Goal: Information Seeking & Learning: Learn about a topic

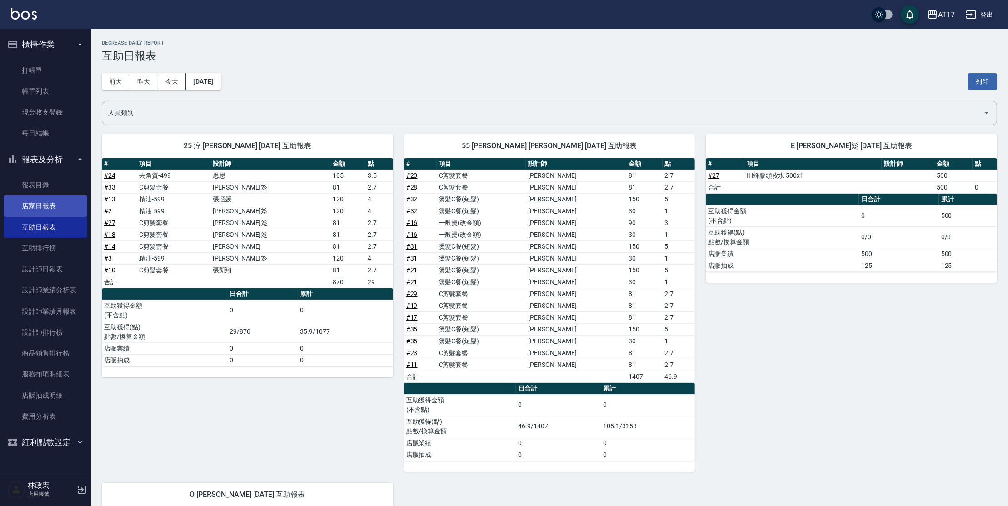
click at [54, 210] on link "店家日報表" at bounding box center [46, 206] width 84 height 21
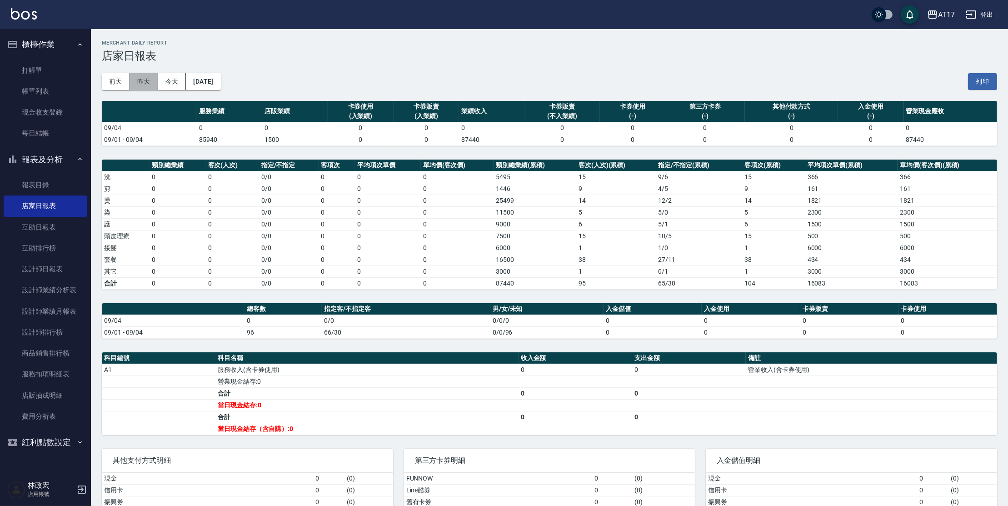
click at [145, 81] on button "昨天" at bounding box center [144, 81] width 28 height 17
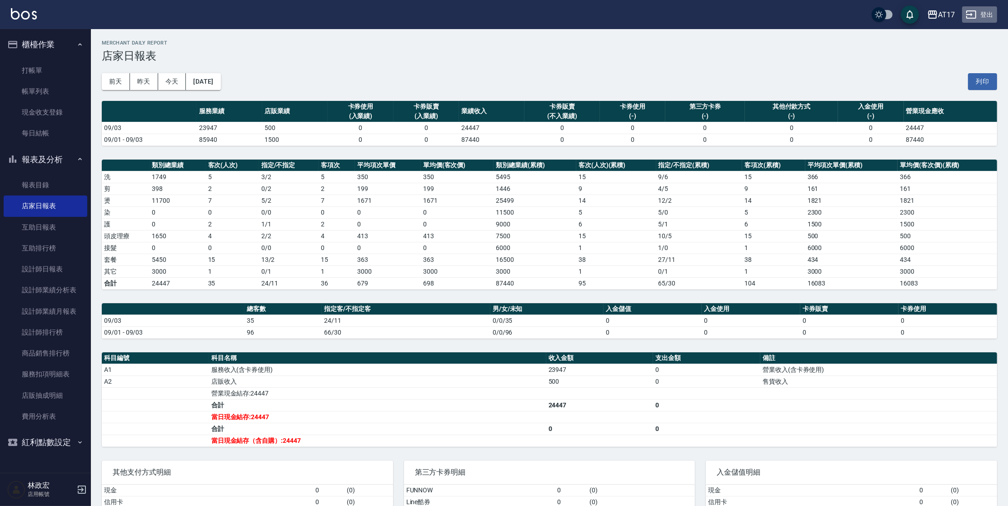
click at [965, 15] on button "登出" at bounding box center [980, 14] width 35 height 17
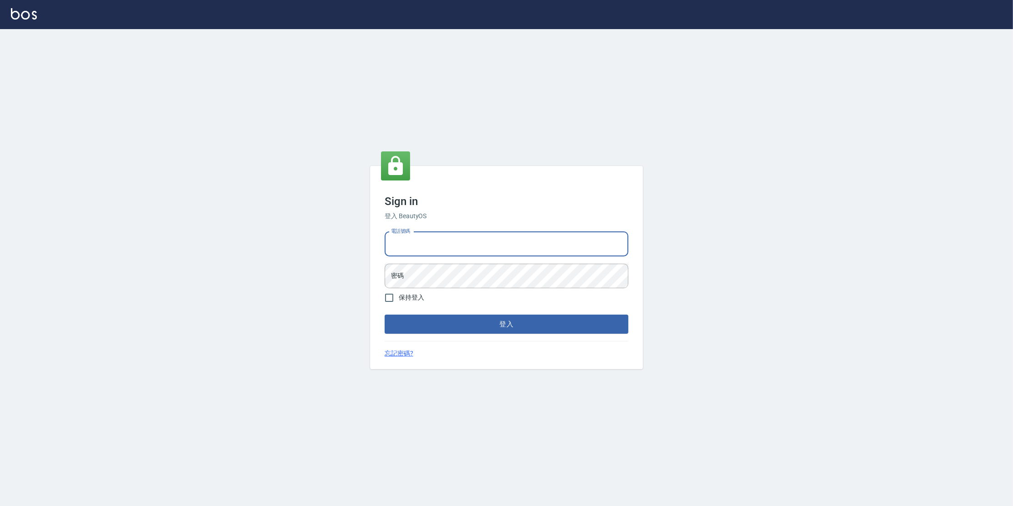
type input "0963199014"
click at [385, 315] on button "登入" at bounding box center [507, 324] width 244 height 19
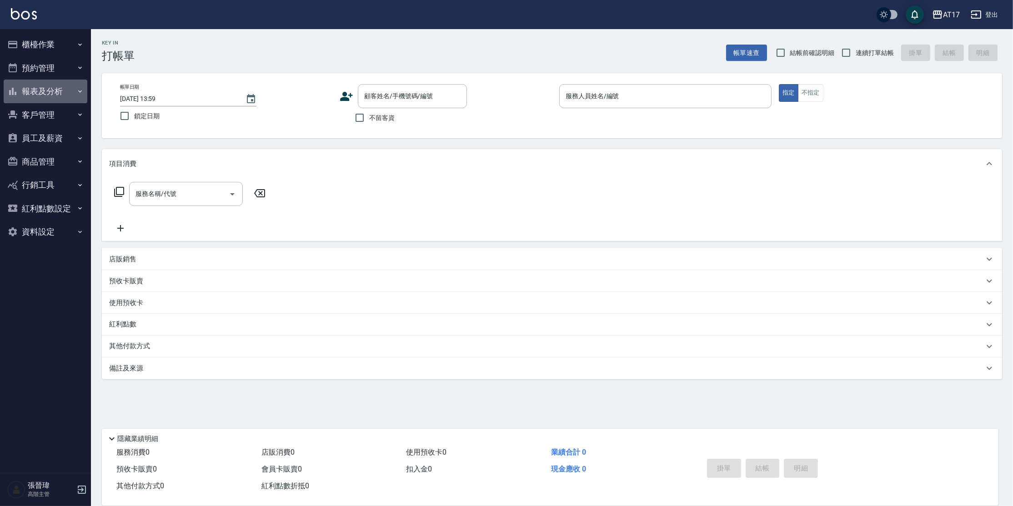
click at [45, 95] on button "報表及分析" at bounding box center [46, 92] width 84 height 24
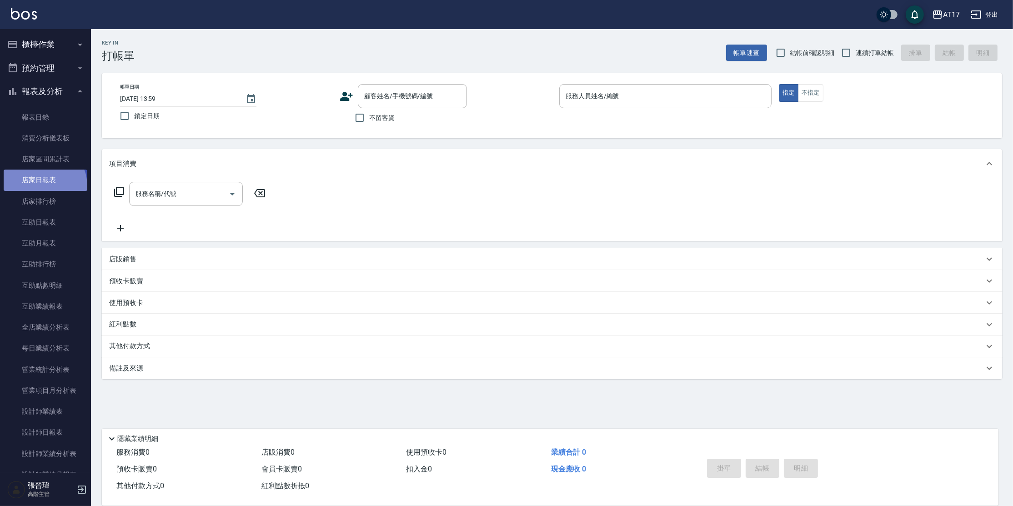
click at [44, 186] on link "店家日報表" at bounding box center [46, 180] width 84 height 21
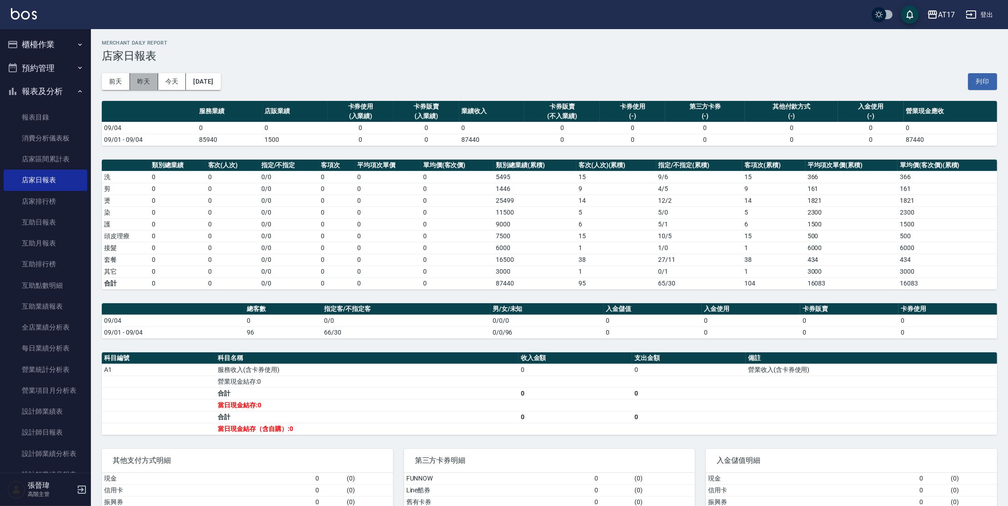
click at [151, 78] on button "昨天" at bounding box center [144, 81] width 28 height 17
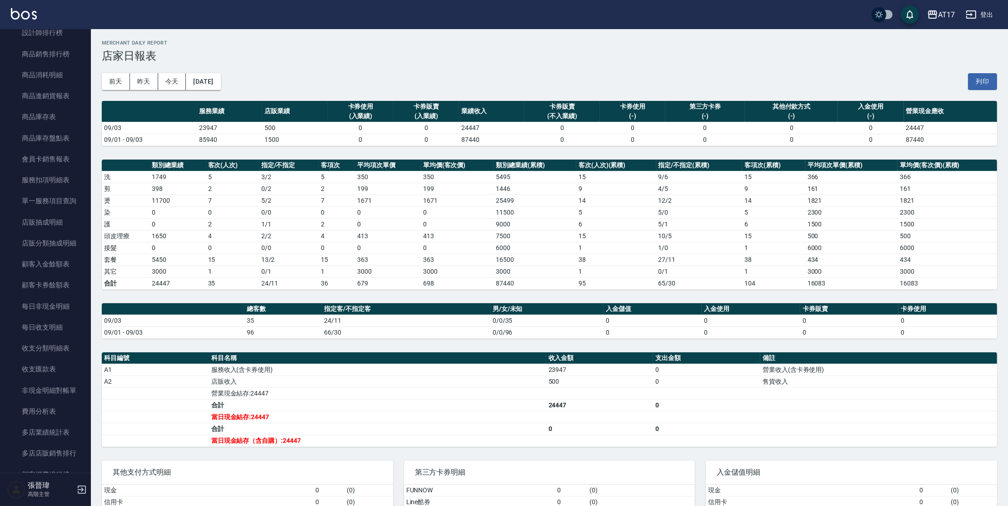
scroll to position [486, 0]
click at [52, 350] on link "收支分類明細表" at bounding box center [46, 345] width 84 height 21
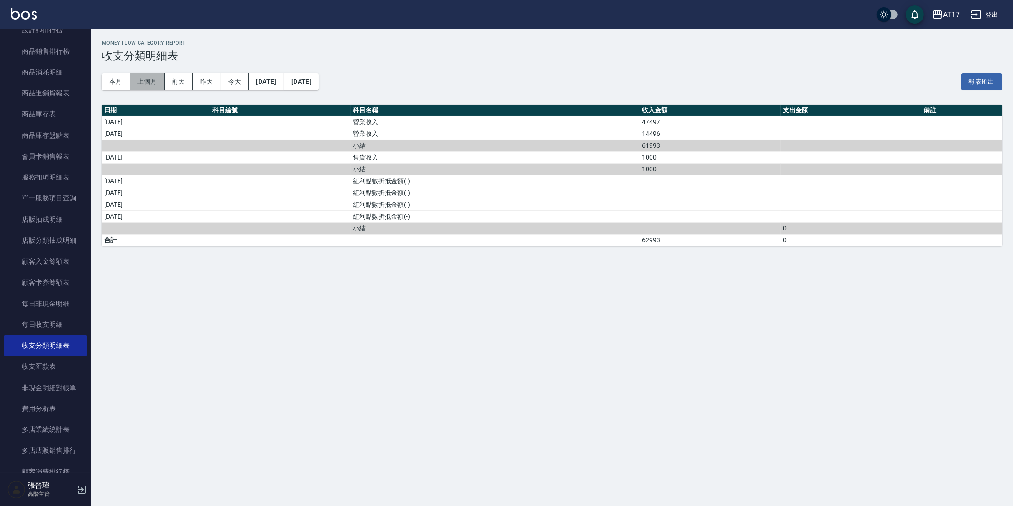
click at [145, 75] on button "上個月" at bounding box center [147, 81] width 35 height 17
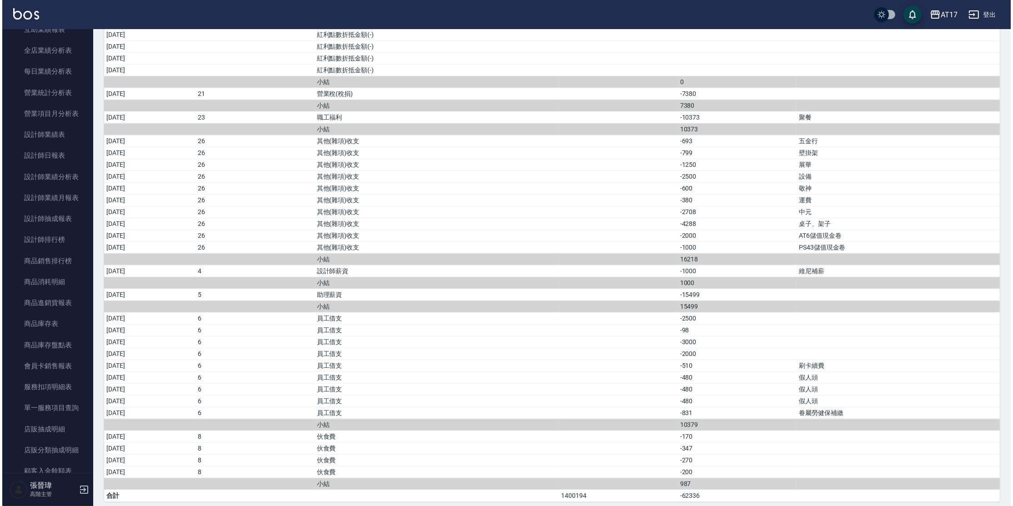
scroll to position [1104, 0]
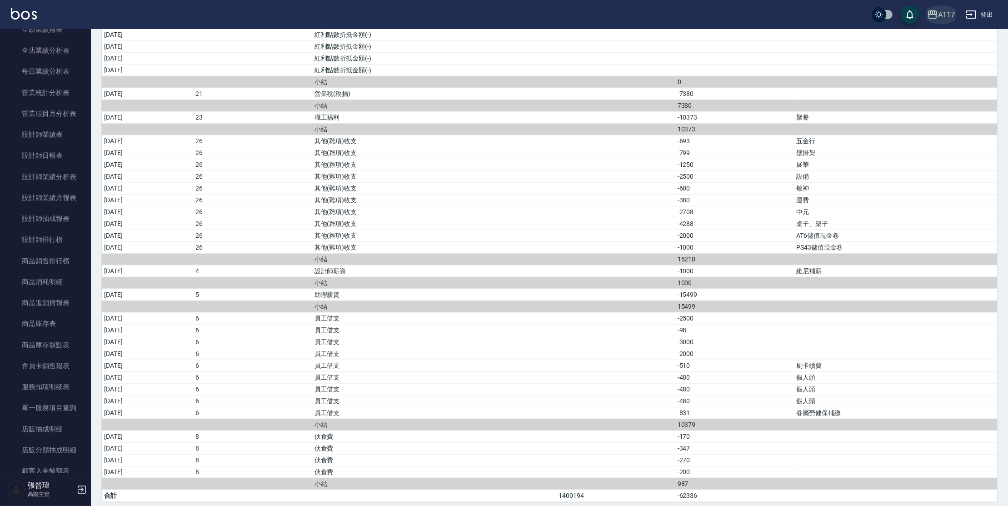
click at [943, 14] on div "AT17" at bounding box center [946, 14] width 17 height 11
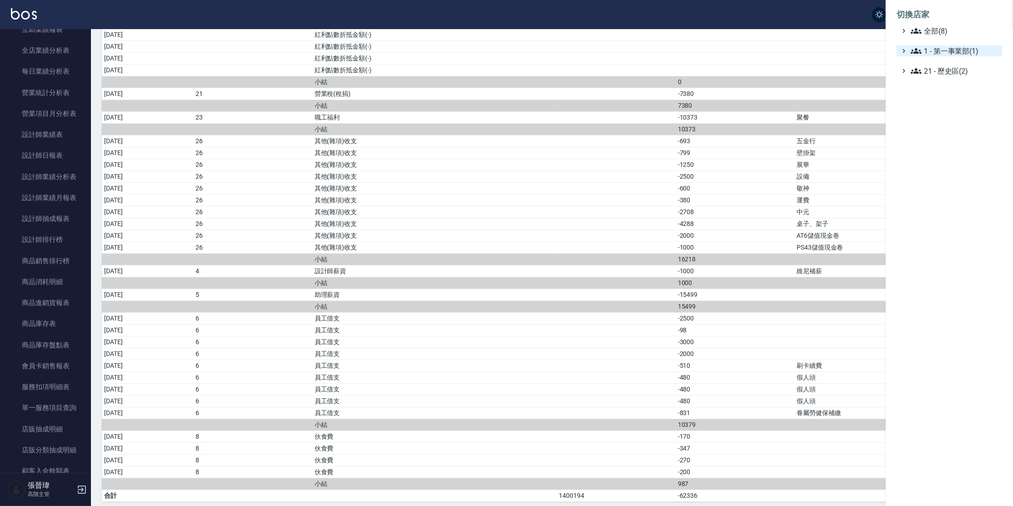
click at [948, 53] on span "1 - 第一事業部(1)" at bounding box center [955, 50] width 88 height 11
click at [948, 67] on span "1.08 - 張晉瑋(6)" at bounding box center [959, 61] width 79 height 11
click at [950, 113] on span "上越LOOK" at bounding box center [960, 113] width 75 height 11
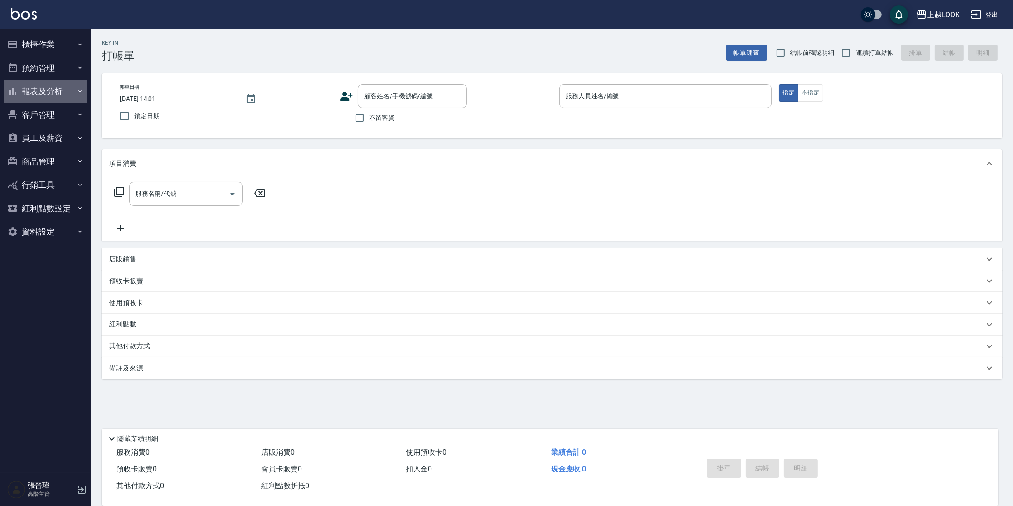
click at [40, 89] on button "報表及分析" at bounding box center [46, 92] width 84 height 24
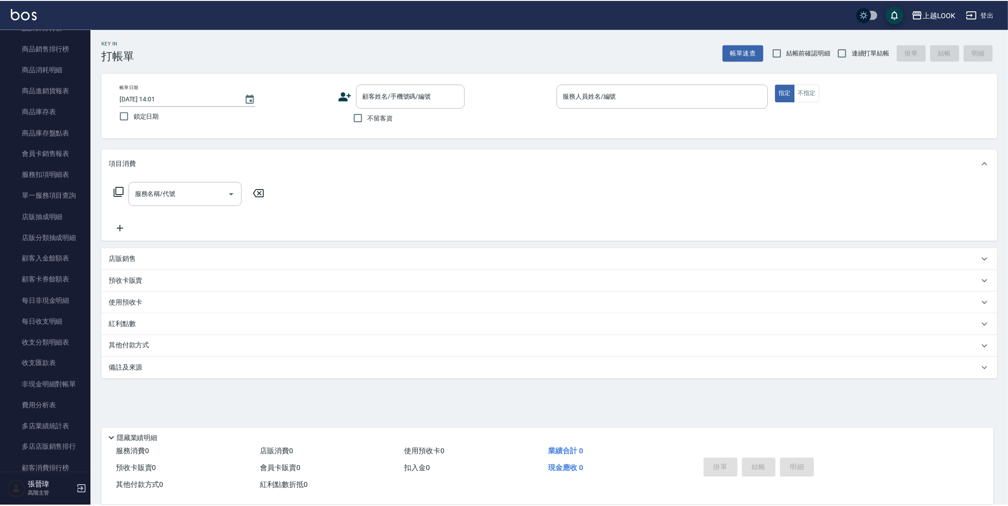
scroll to position [494, 0]
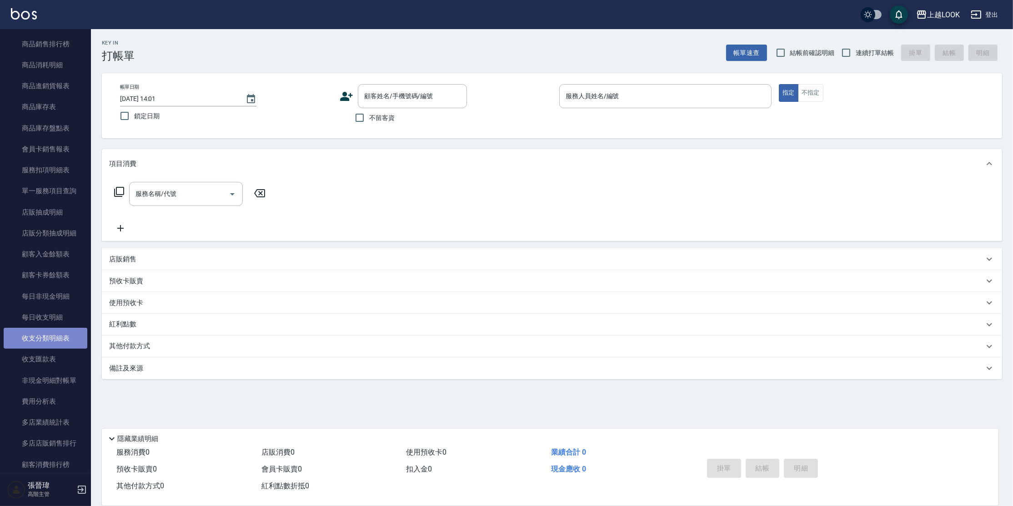
click at [55, 335] on link "收支分類明細表" at bounding box center [46, 338] width 84 height 21
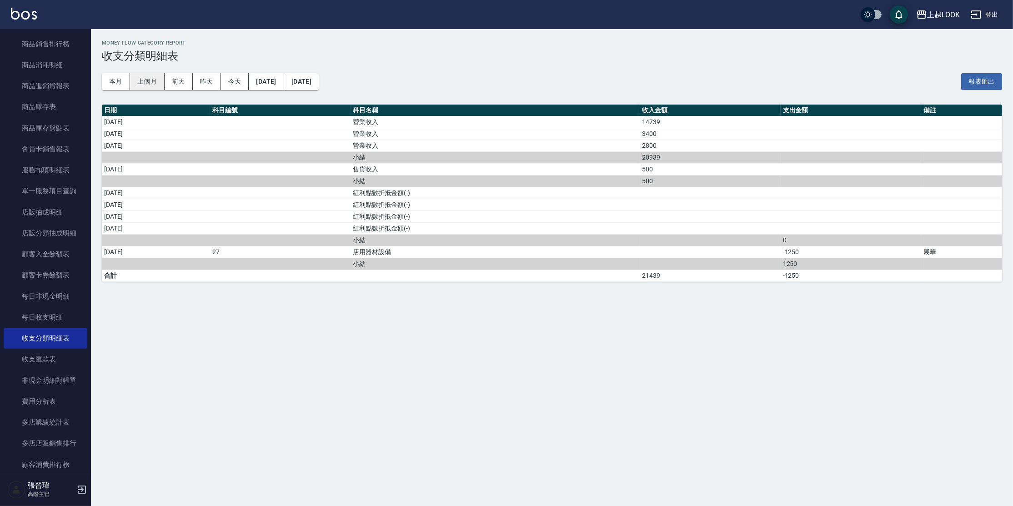
click at [151, 77] on button "上個月" at bounding box center [147, 81] width 35 height 17
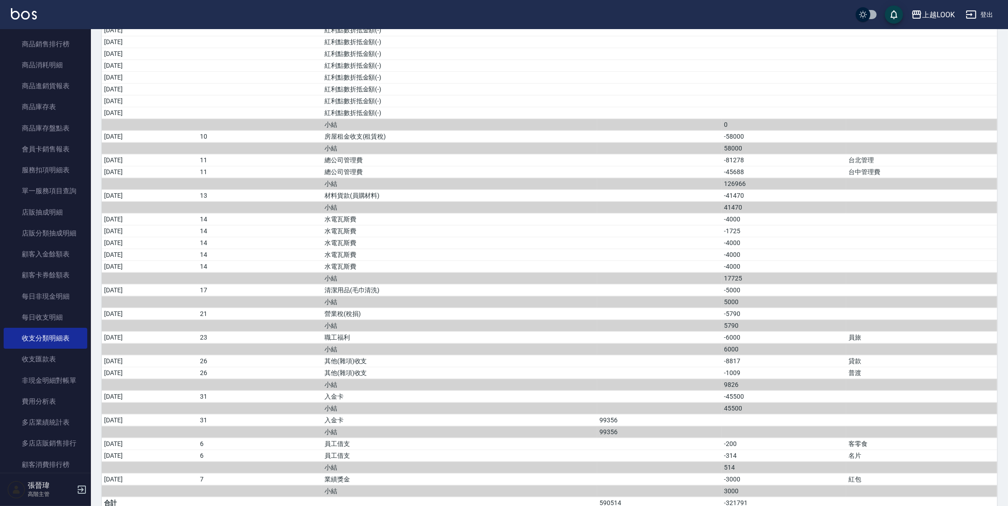
scroll to position [1022, 0]
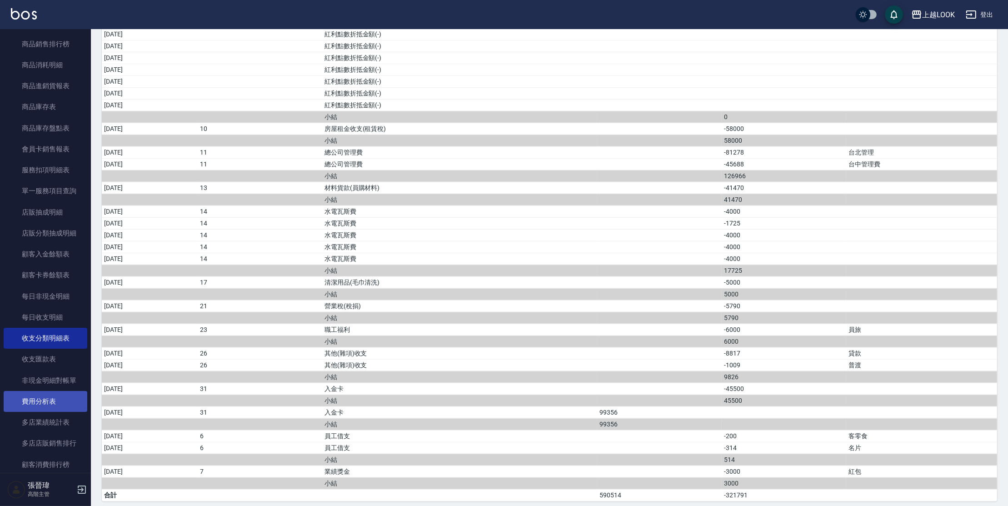
click at [55, 401] on link "費用分析表" at bounding box center [46, 401] width 84 height 21
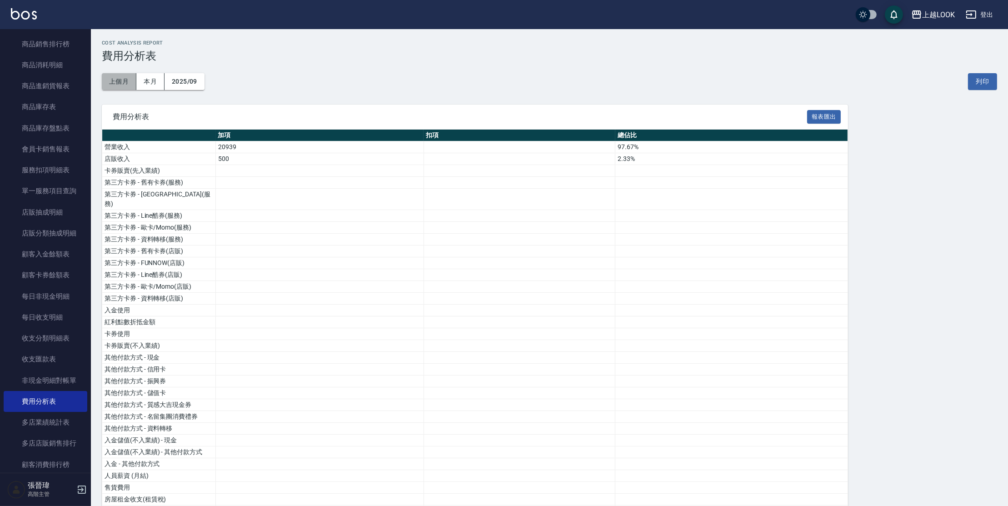
click at [117, 86] on button "上個月" at bounding box center [119, 81] width 35 height 17
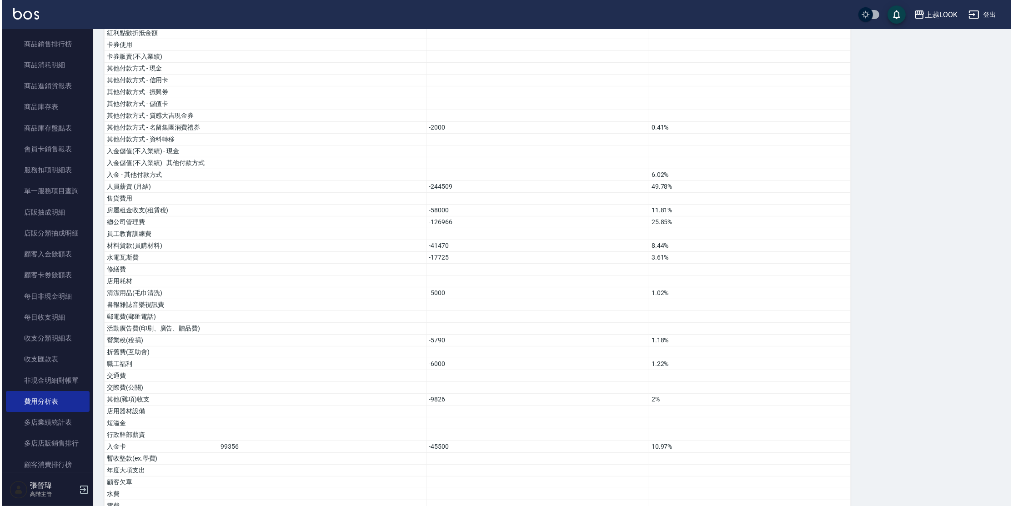
scroll to position [248, 0]
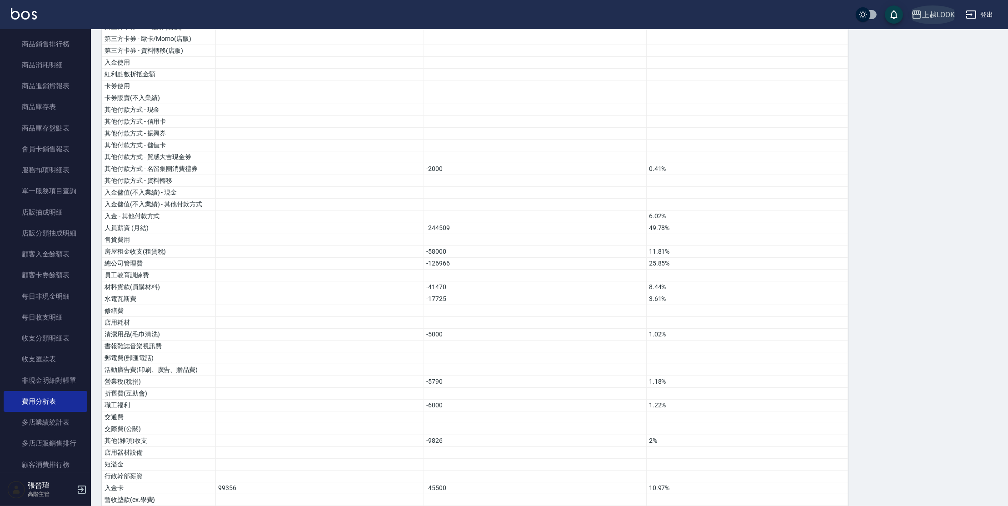
click at [915, 16] on icon "button" at bounding box center [917, 14] width 11 height 11
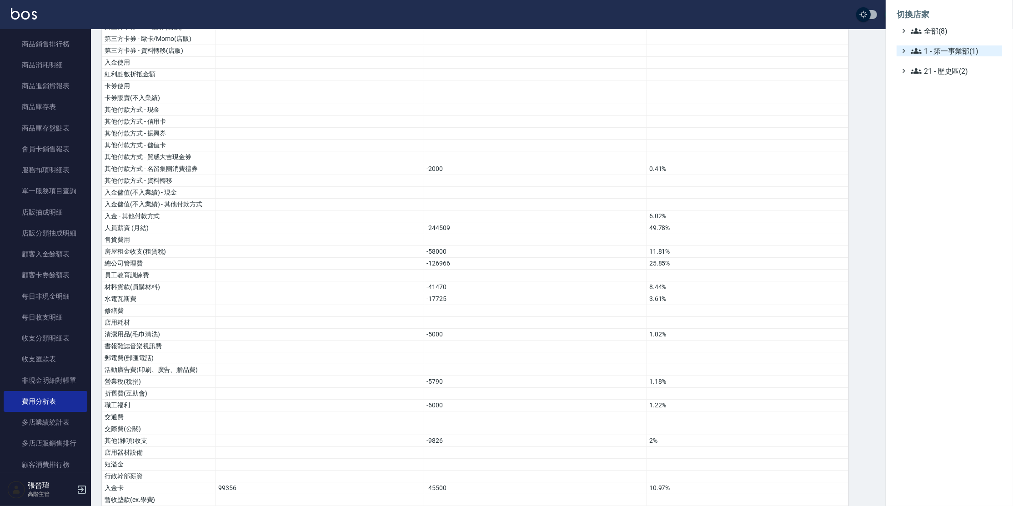
click at [918, 46] on icon at bounding box center [916, 50] width 11 height 11
click at [932, 60] on span "1.08 - 張晉瑋(6)" at bounding box center [959, 61] width 79 height 11
click at [940, 96] on span "PS40" at bounding box center [960, 100] width 75 height 11
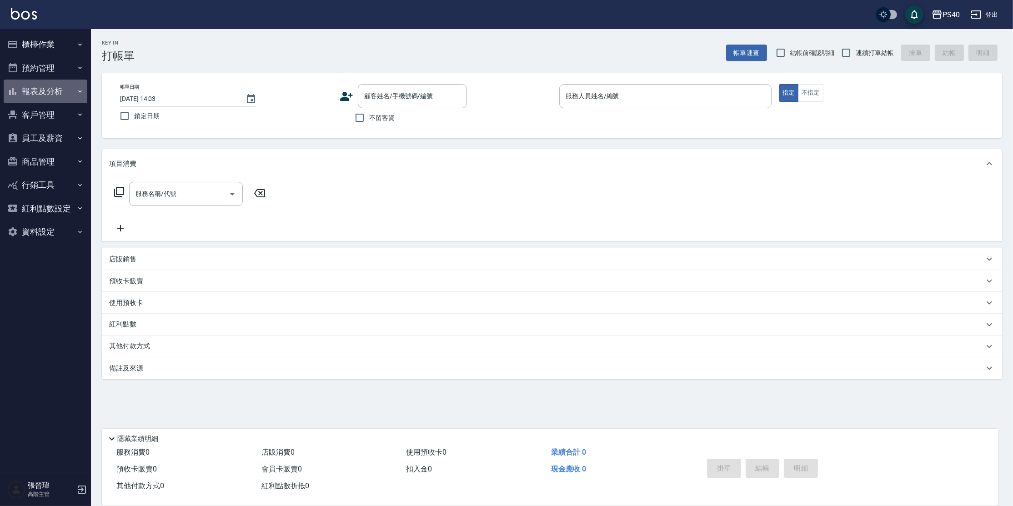
click at [37, 91] on button "報表及分析" at bounding box center [46, 92] width 84 height 24
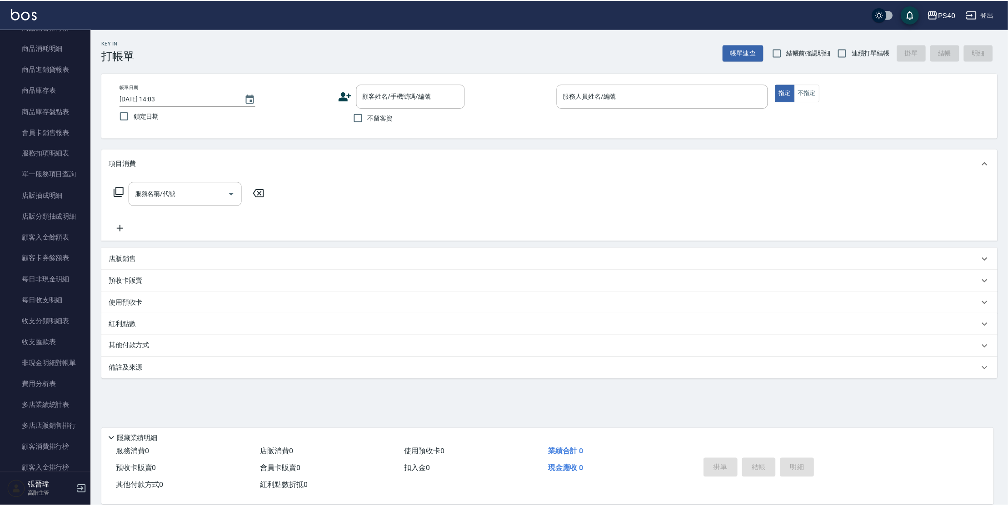
scroll to position [512, 0]
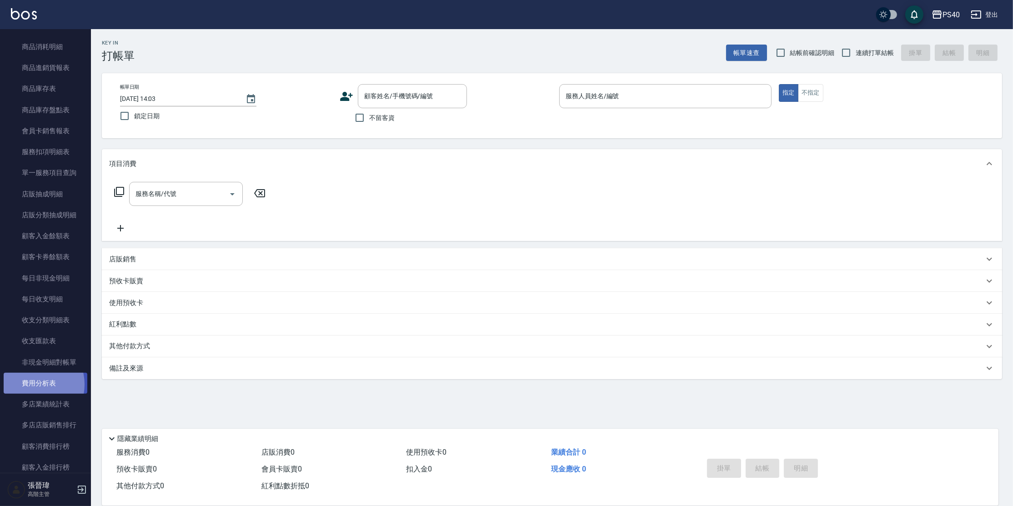
click at [34, 384] on link "費用分析表" at bounding box center [46, 383] width 84 height 21
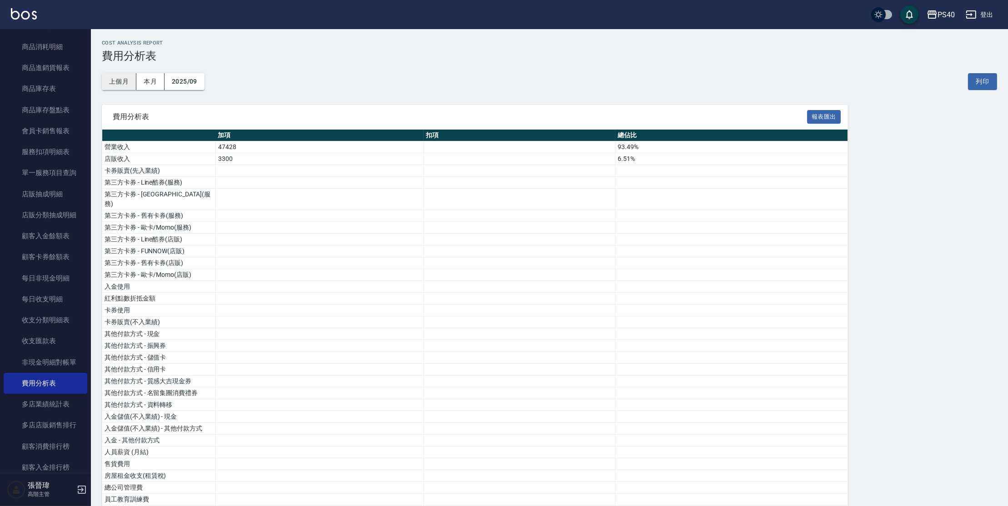
click at [116, 77] on button "上個月" at bounding box center [119, 81] width 35 height 17
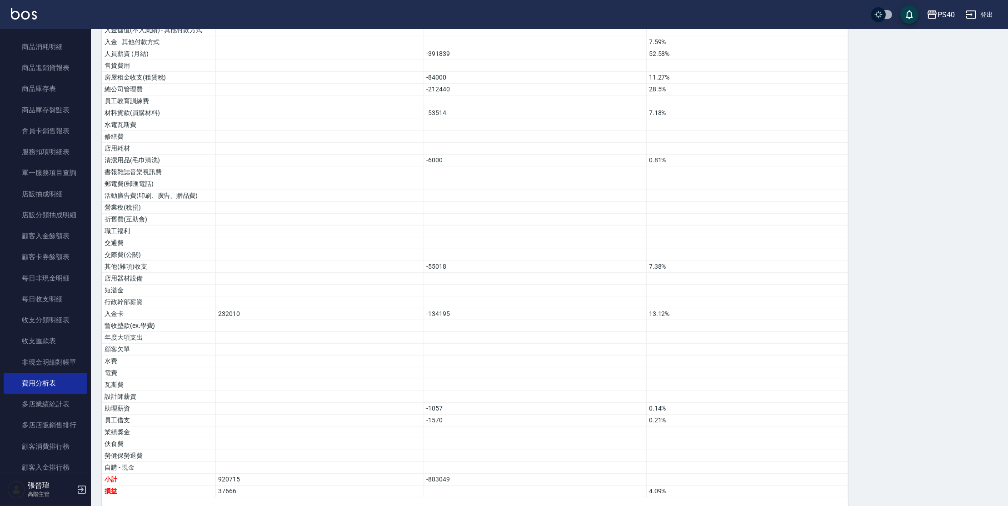
scroll to position [246, 0]
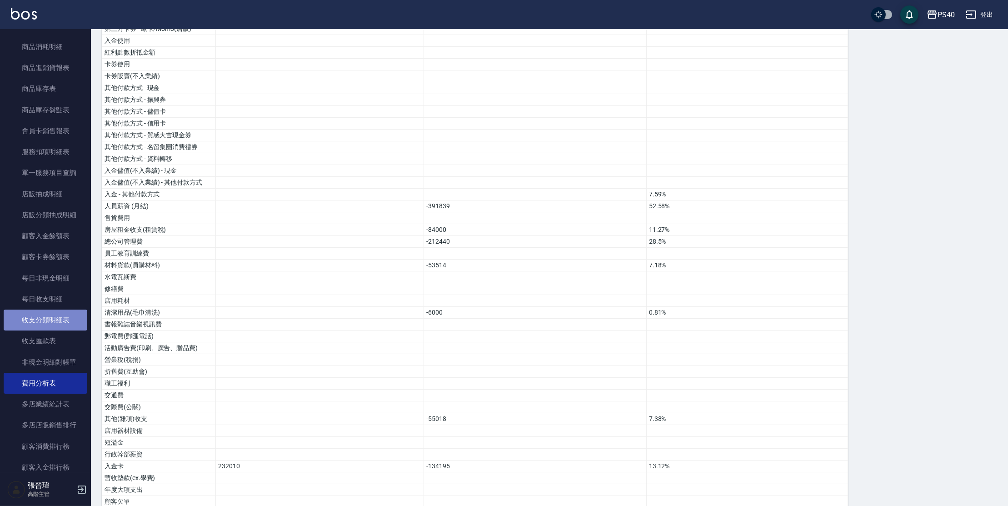
click at [57, 324] on link "收支分類明細表" at bounding box center [46, 320] width 84 height 21
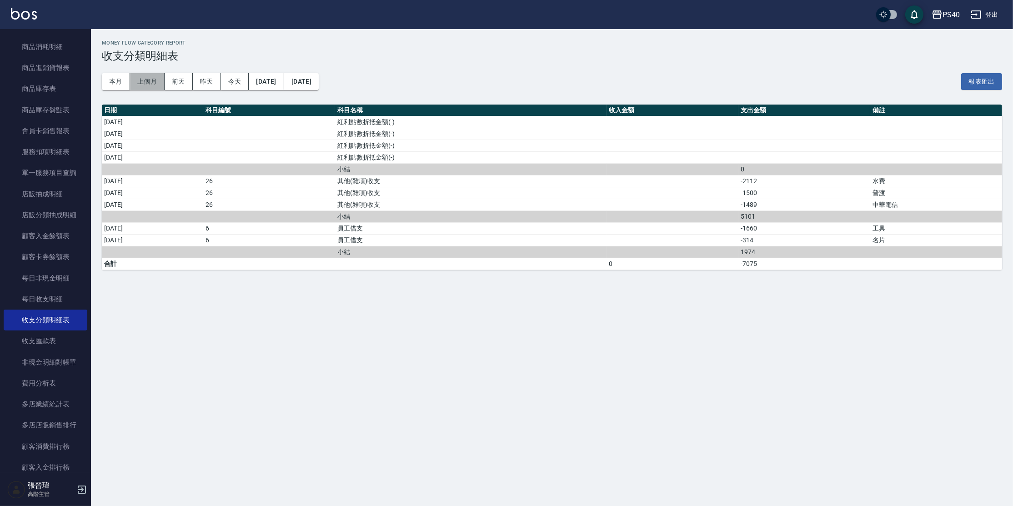
click at [145, 81] on button "上個月" at bounding box center [147, 81] width 35 height 17
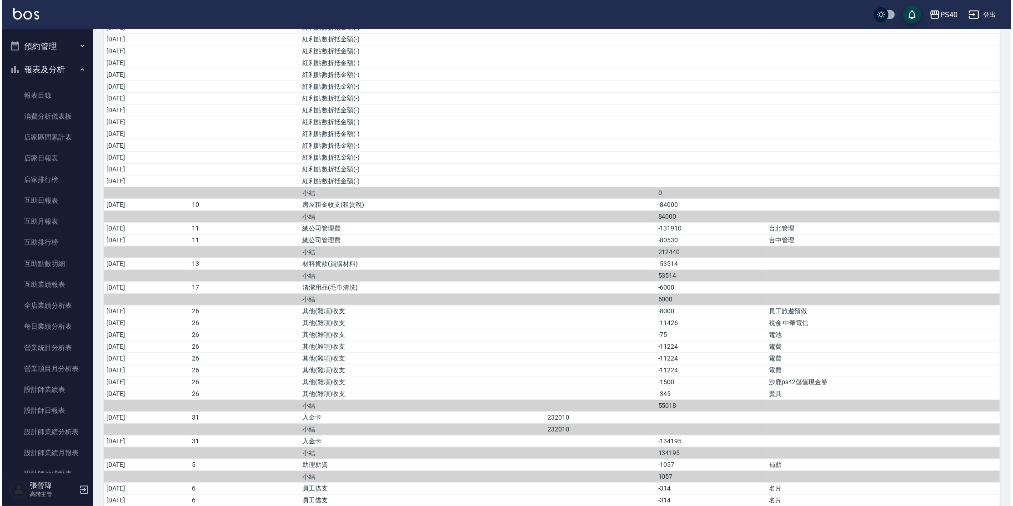
scroll to position [20, 0]
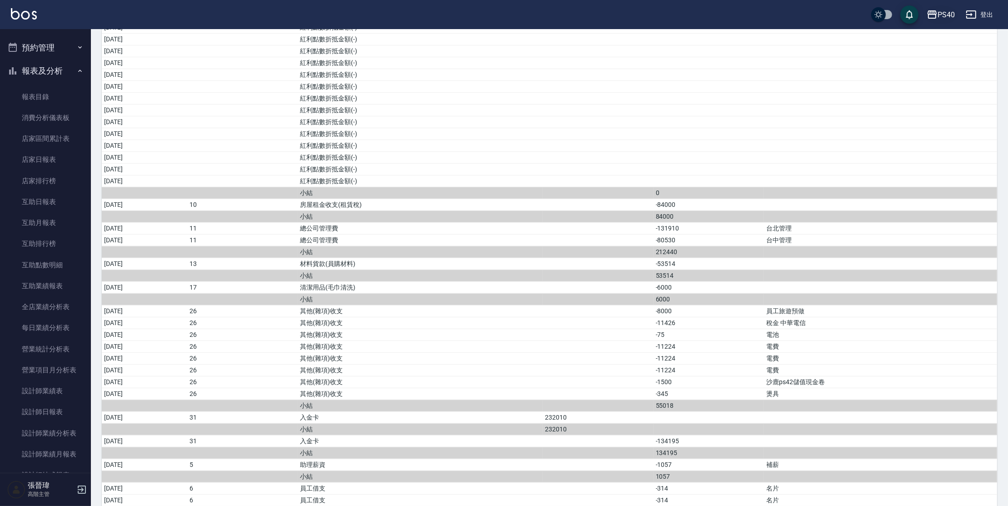
click at [941, 13] on div "PS40" at bounding box center [946, 14] width 17 height 11
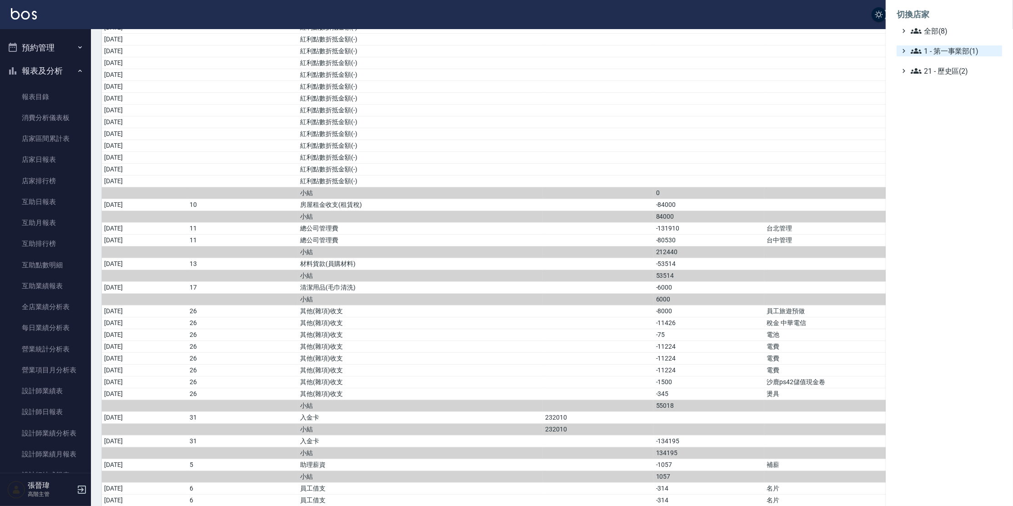
click at [939, 50] on span "1 - 第一事業部(1)" at bounding box center [955, 50] width 88 height 11
click at [940, 65] on span "1.08 - 張晉瑋(6)" at bounding box center [959, 61] width 79 height 11
click at [946, 114] on span "上越LOOK" at bounding box center [960, 113] width 75 height 11
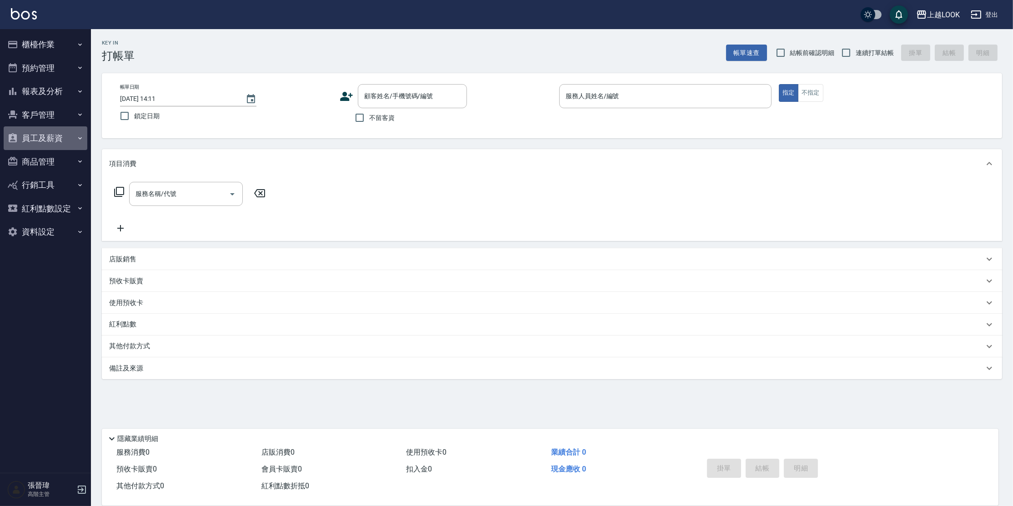
click at [36, 143] on button "員工及薪資" at bounding box center [46, 138] width 84 height 24
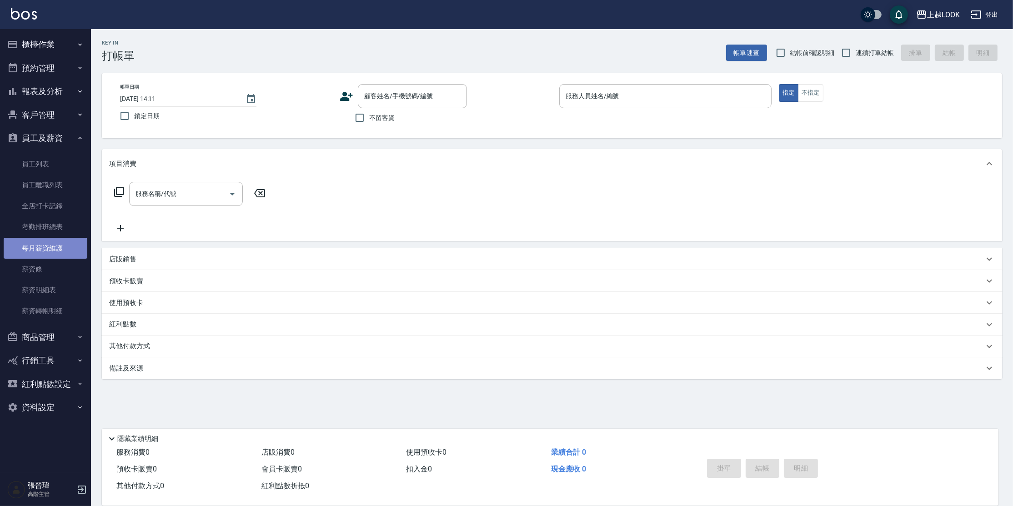
click at [44, 252] on link "每月薪資維護" at bounding box center [46, 248] width 84 height 21
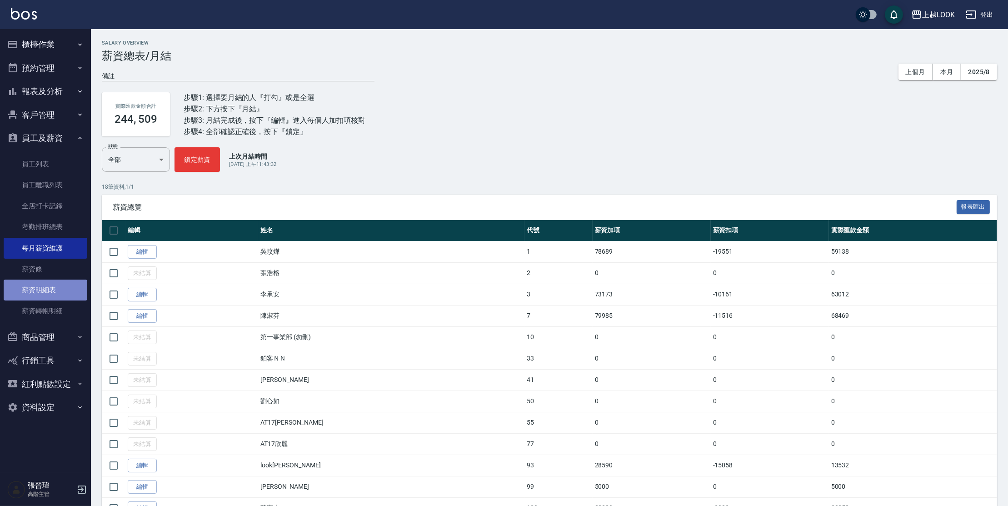
click at [70, 294] on link "薪資明細表" at bounding box center [46, 290] width 84 height 21
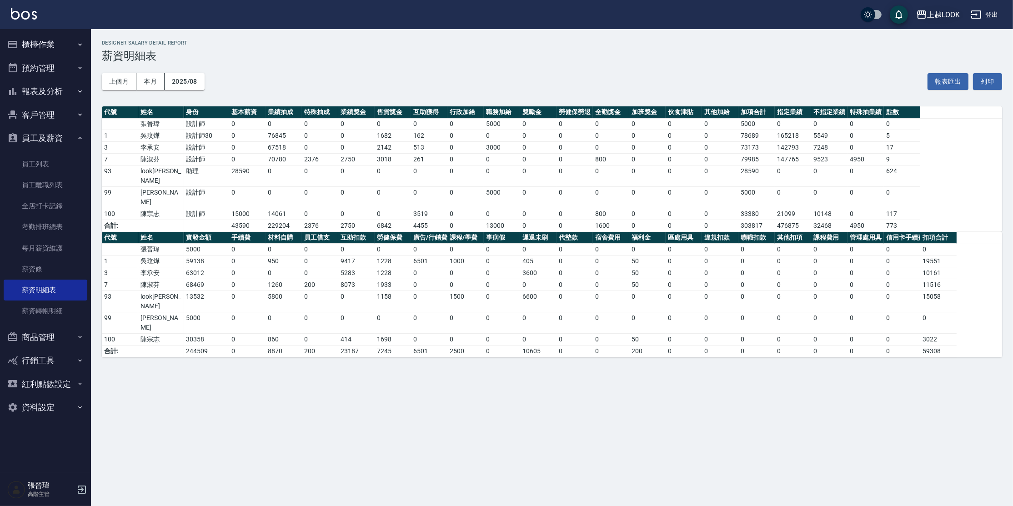
click at [949, 14] on div "上越LOOK" at bounding box center [943, 14] width 33 height 11
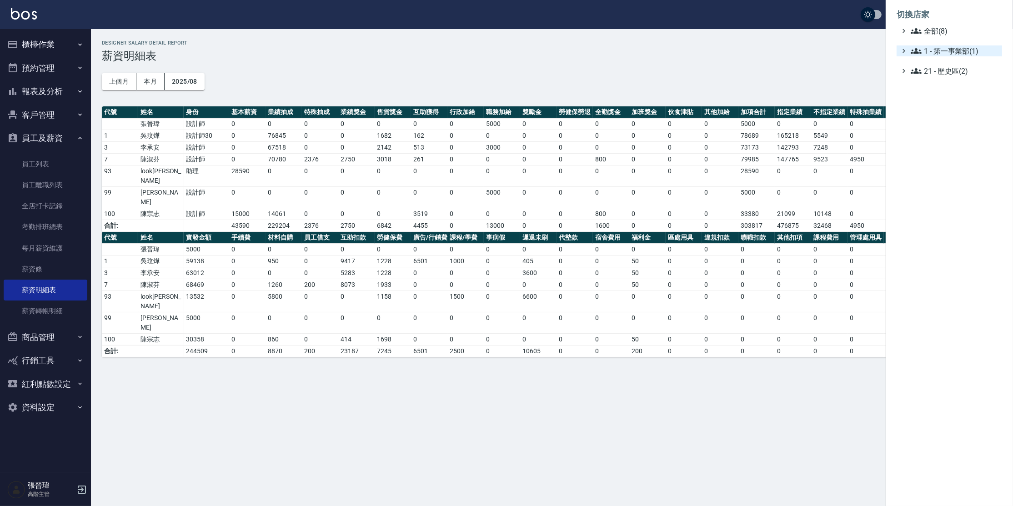
click at [948, 52] on span "1 - 第一事業部(1)" at bounding box center [955, 50] width 88 height 11
click at [948, 62] on span "1.08 - 張晉瑋(6)" at bounding box center [959, 61] width 79 height 11
click at [954, 135] on span "上越鉑客" at bounding box center [960, 139] width 75 height 11
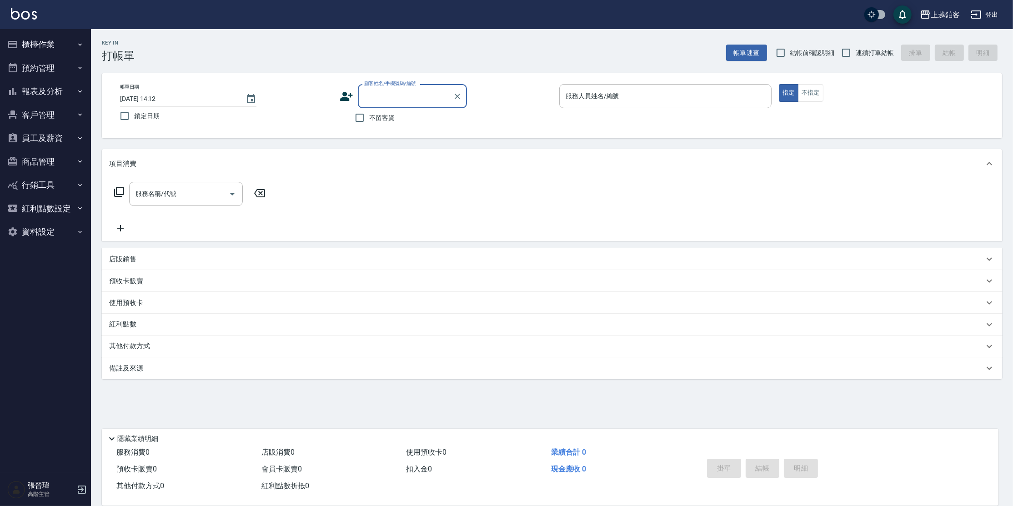
click at [55, 138] on button "員工及薪資" at bounding box center [46, 138] width 84 height 24
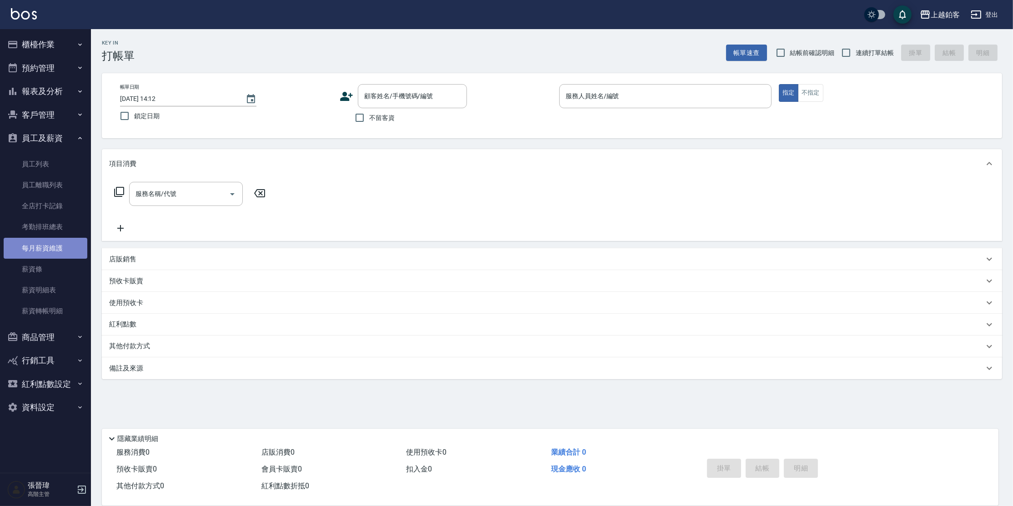
click at [60, 246] on link "每月薪資維護" at bounding box center [46, 248] width 84 height 21
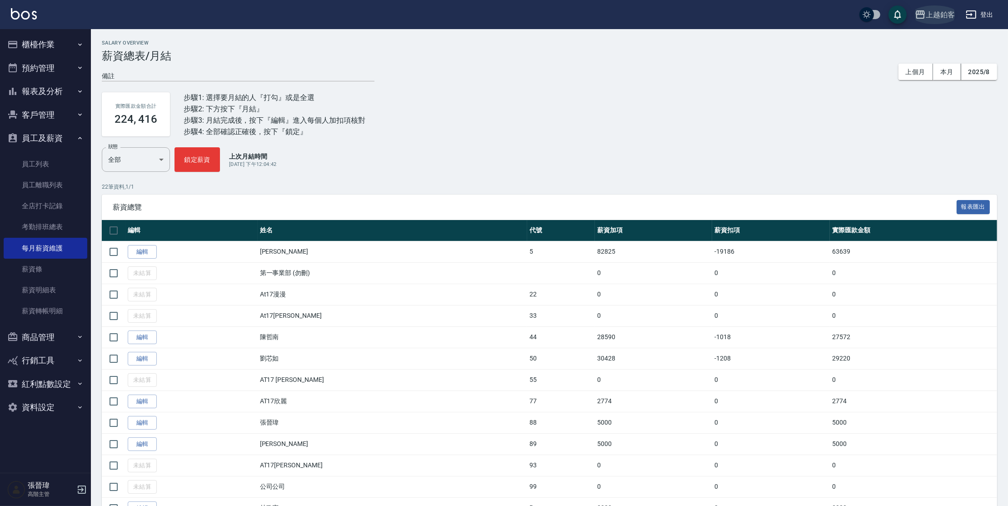
click at [941, 17] on div "上越鉑客" at bounding box center [940, 14] width 29 height 11
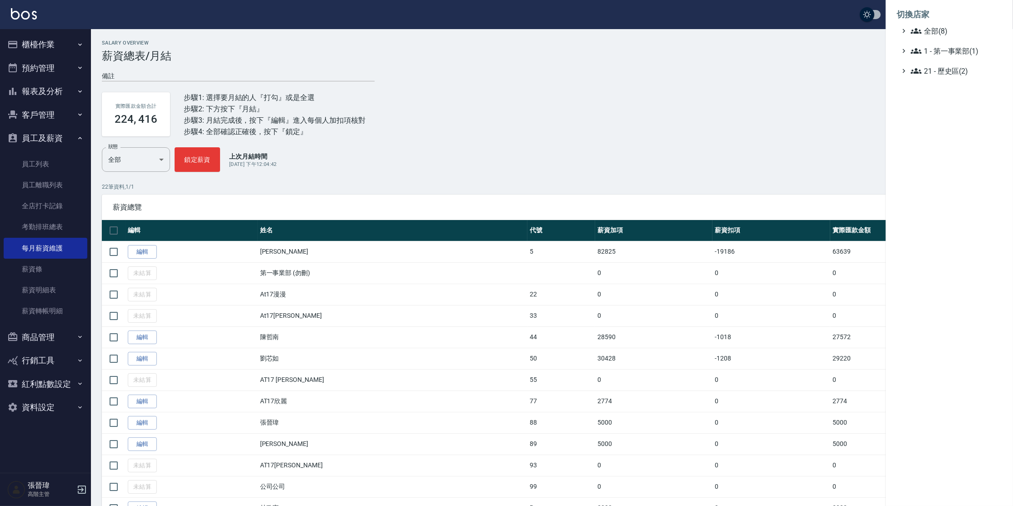
drag, startPoint x: 831, startPoint y: 139, endPoint x: 834, endPoint y: 130, distance: 9.4
click at [829, 141] on div at bounding box center [506, 253] width 1013 height 506
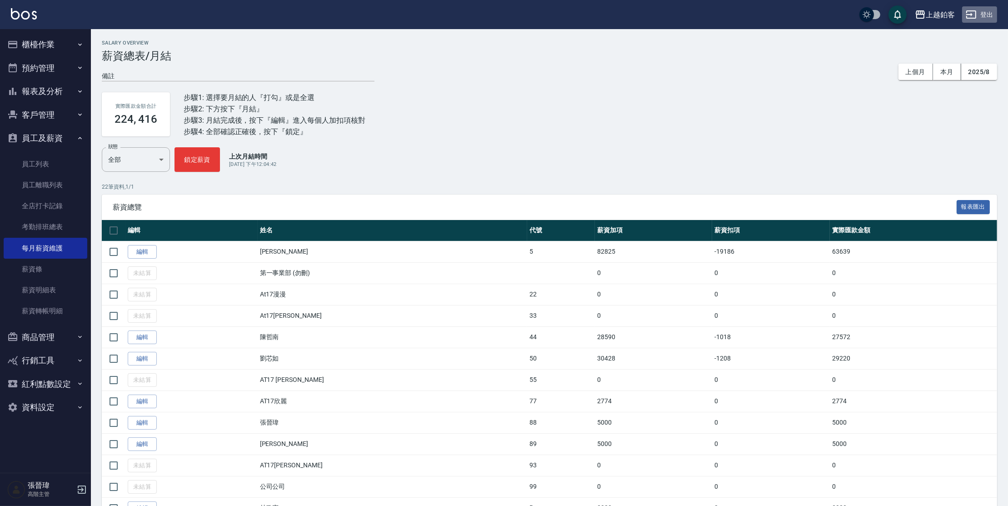
click at [989, 14] on button "登出" at bounding box center [980, 14] width 35 height 17
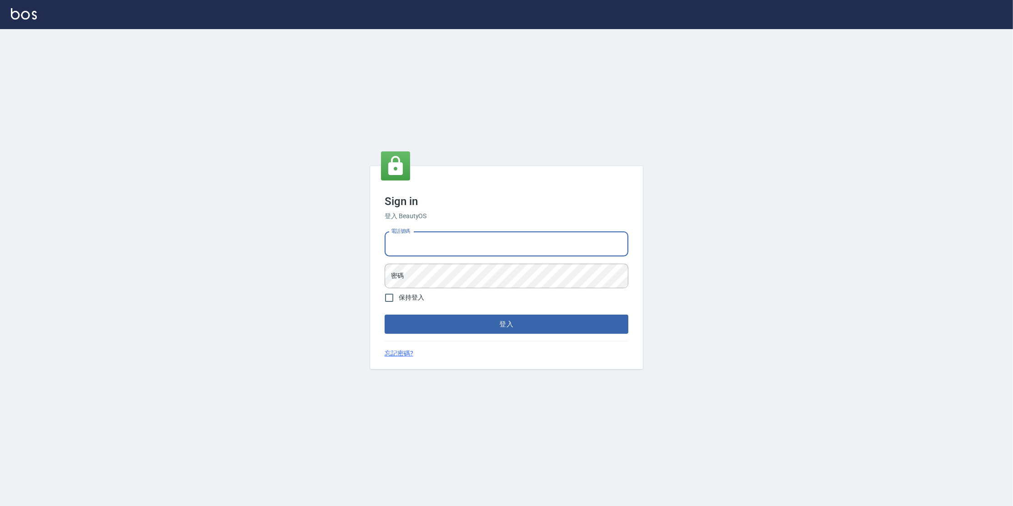
click at [503, 245] on input "電話號碼" at bounding box center [507, 244] width 244 height 25
type input "0977380821"
click at [385, 315] on button "登入" at bounding box center [507, 324] width 244 height 19
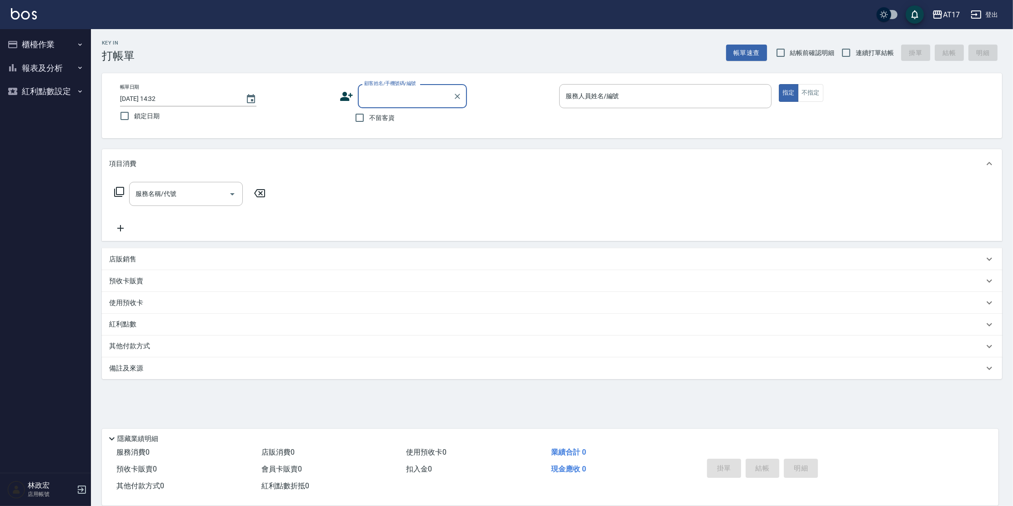
click at [55, 73] on button "報表及分析" at bounding box center [46, 68] width 84 height 24
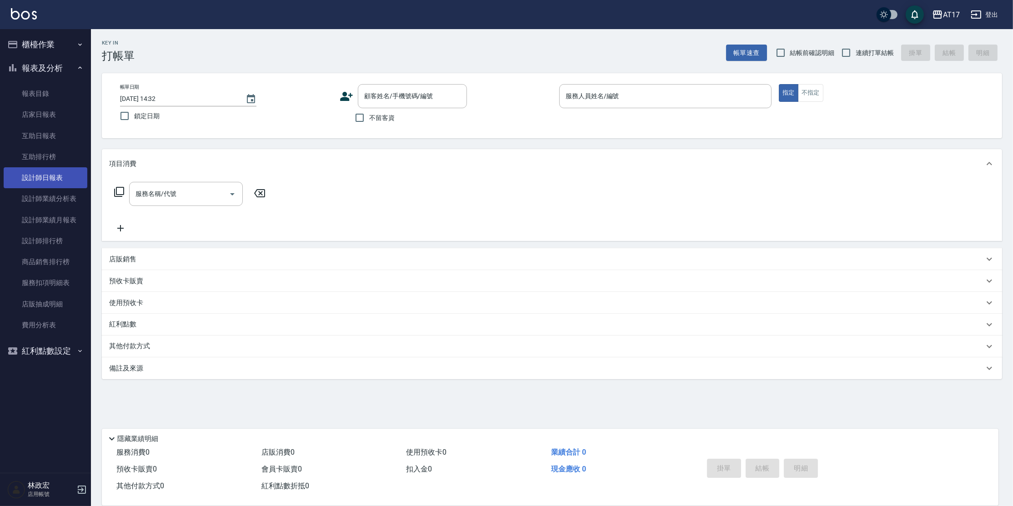
click at [56, 185] on link "設計師日報表" at bounding box center [46, 177] width 84 height 21
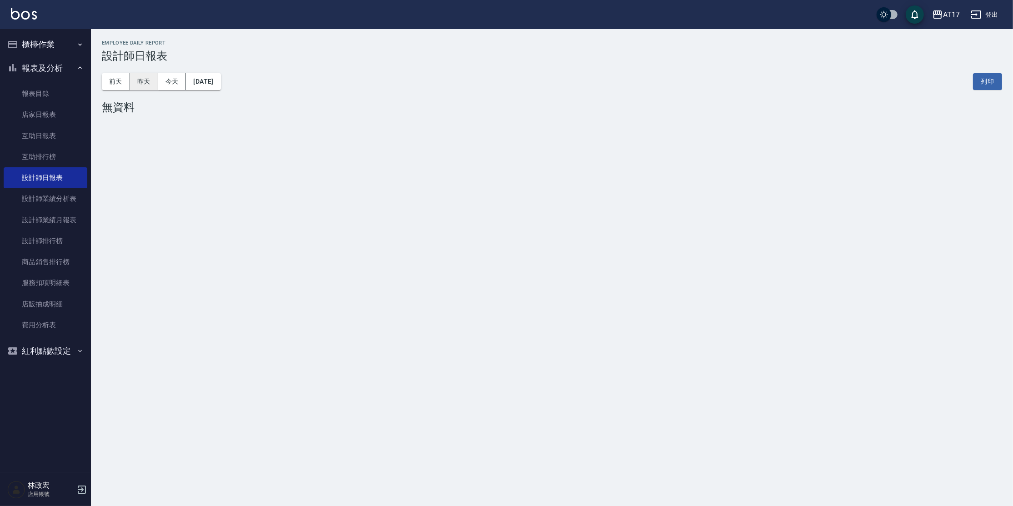
click at [144, 88] on button "昨天" at bounding box center [144, 81] width 28 height 17
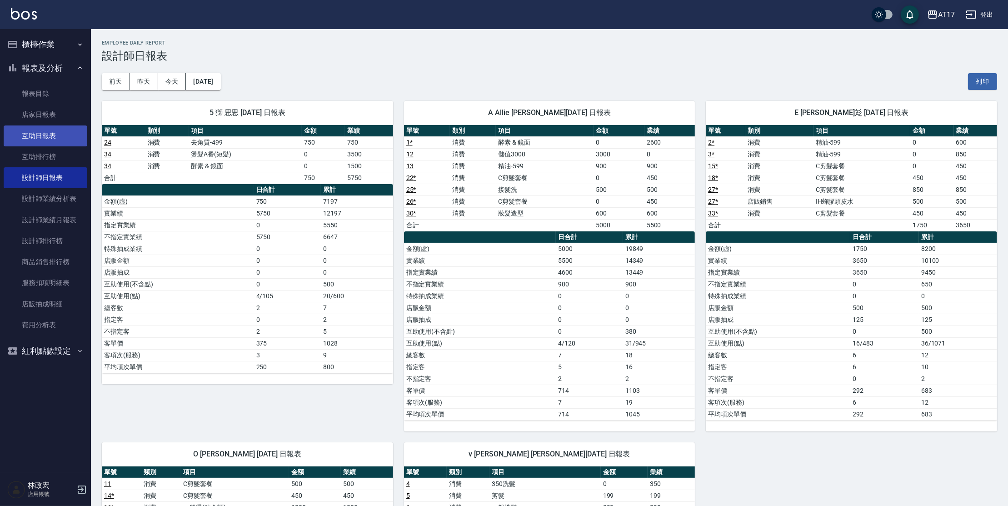
click at [40, 140] on link "互助日報表" at bounding box center [46, 135] width 84 height 21
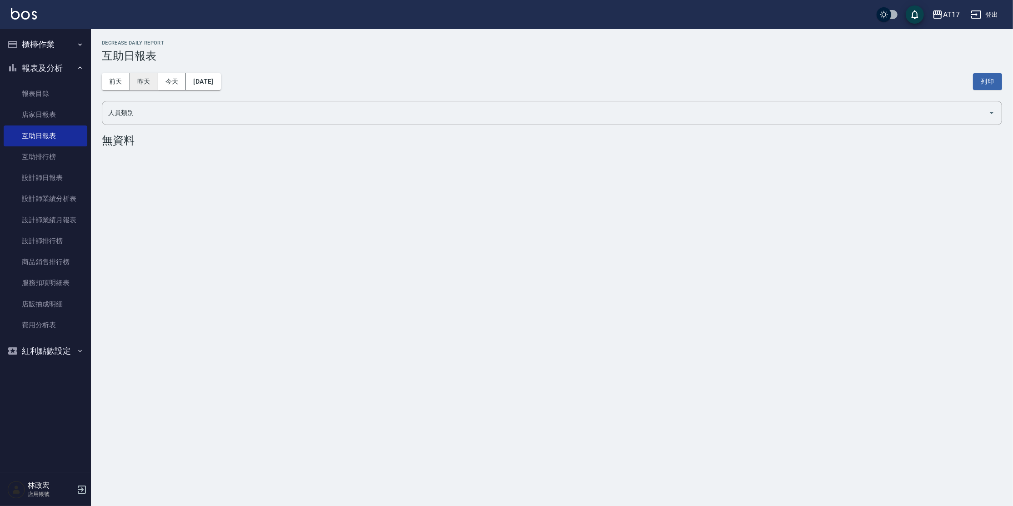
click at [143, 84] on button "昨天" at bounding box center [144, 81] width 28 height 17
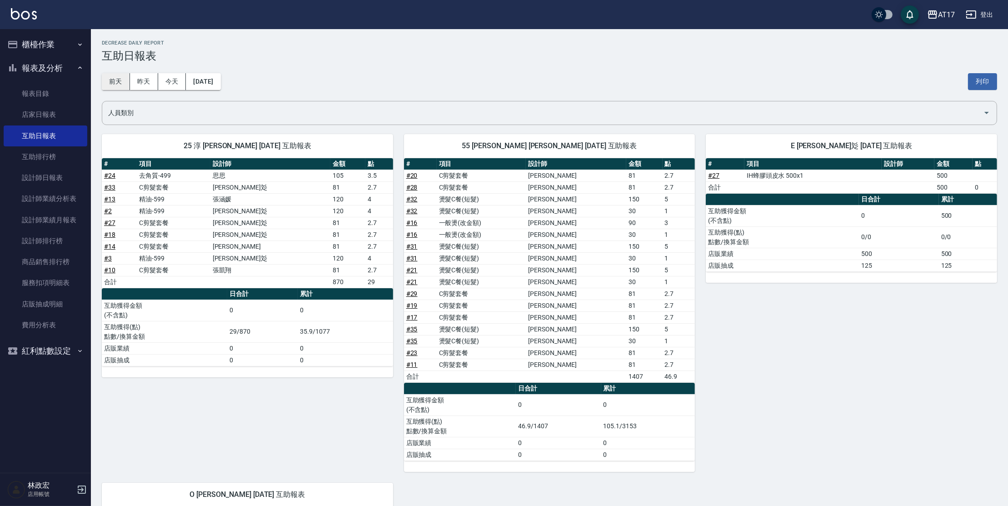
click at [129, 80] on button "前天" at bounding box center [116, 81] width 28 height 17
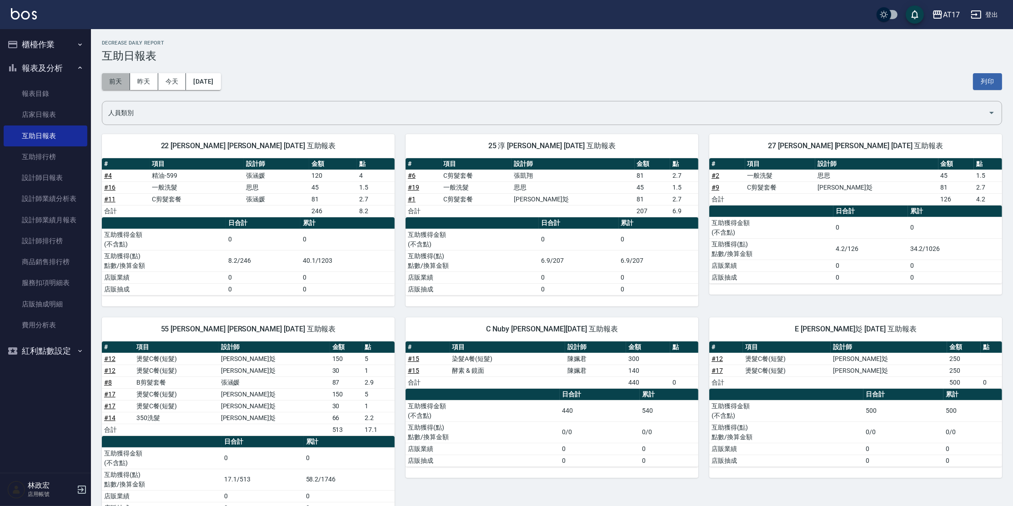
click at [126, 81] on button "前天" at bounding box center [116, 81] width 28 height 17
click at [72, 180] on link "設計師日報表" at bounding box center [46, 177] width 84 height 21
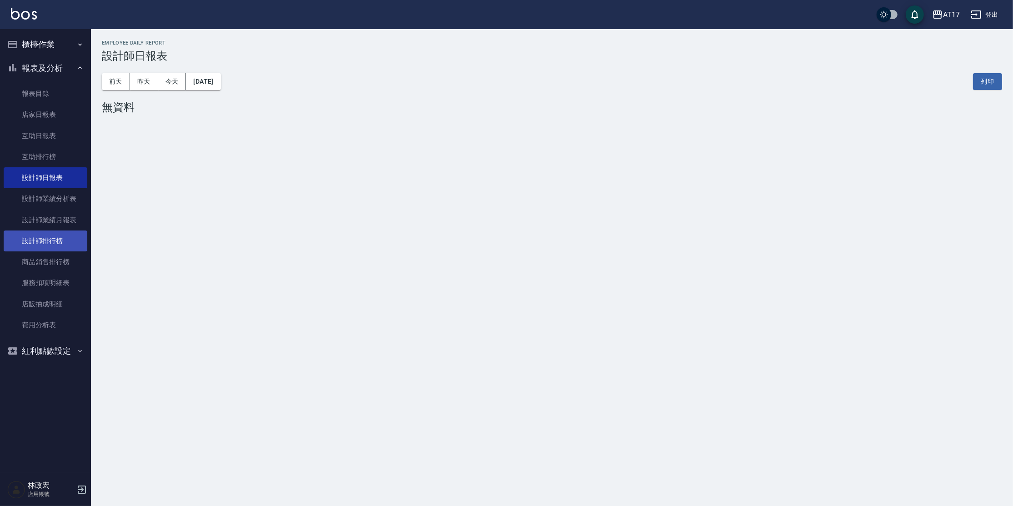
click at [42, 237] on link "設計師排行榜" at bounding box center [46, 241] width 84 height 21
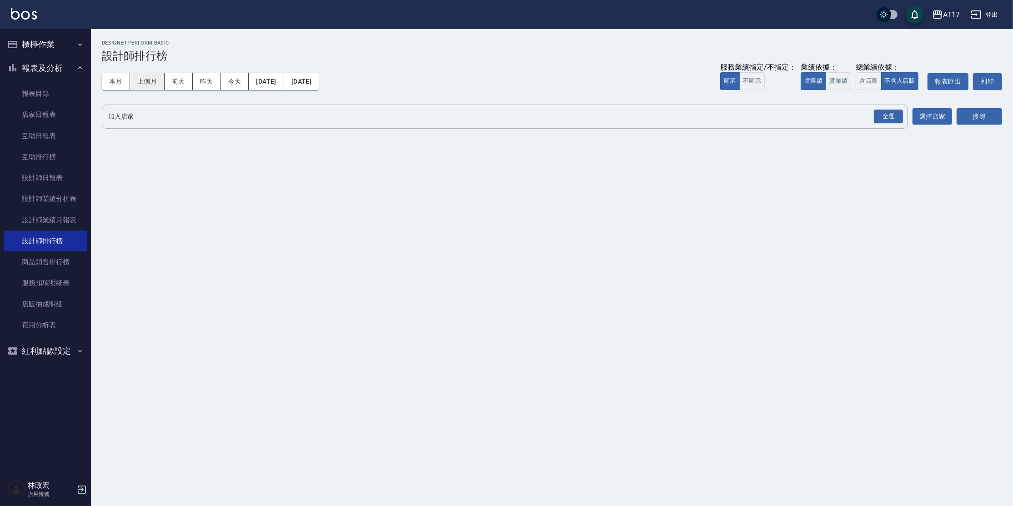
click at [143, 81] on button "上個月" at bounding box center [147, 81] width 35 height 17
click at [842, 87] on button "實業績" at bounding box center [838, 81] width 25 height 18
click at [884, 114] on div "全選" at bounding box center [888, 117] width 29 height 14
click at [960, 120] on button "搜尋" at bounding box center [979, 117] width 45 height 17
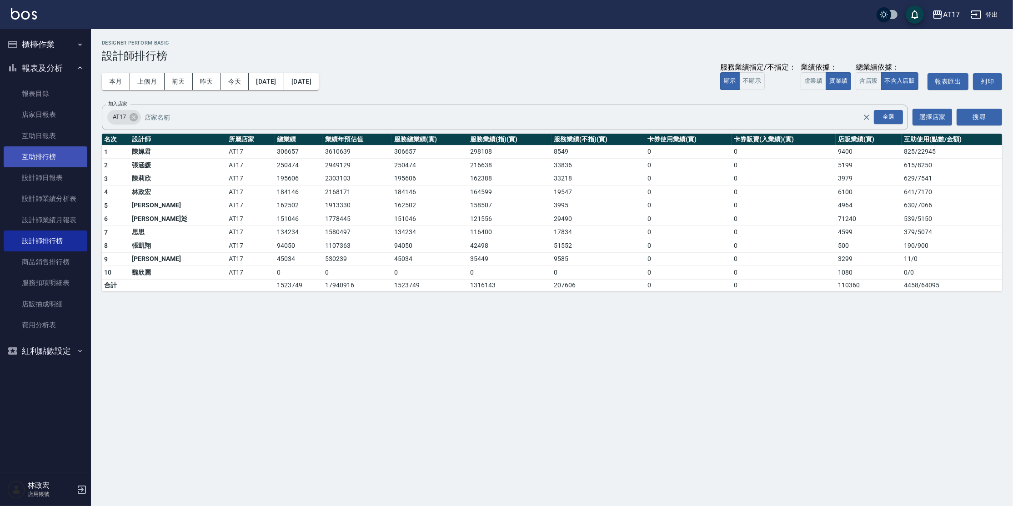
click at [40, 157] on link "互助排行榜" at bounding box center [46, 156] width 84 height 21
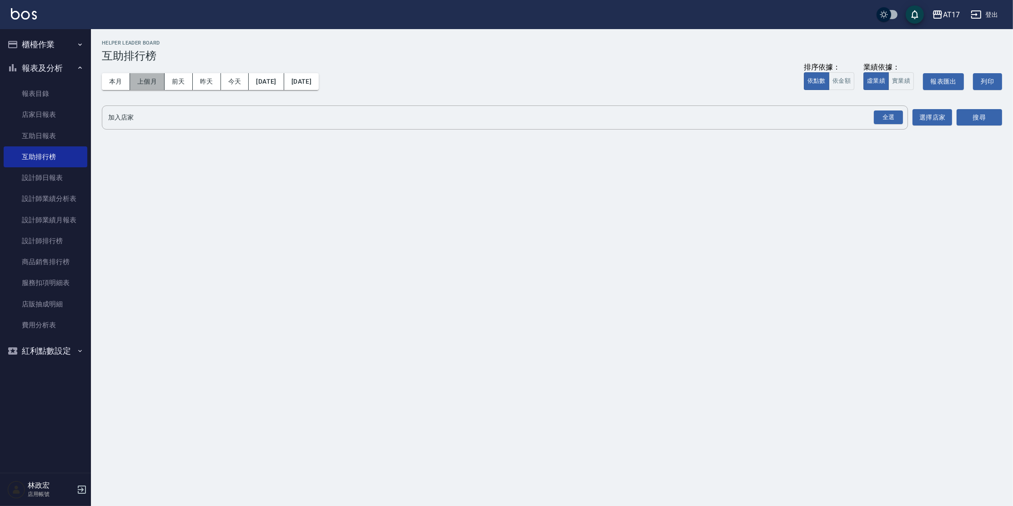
click at [148, 84] on button "上個月" at bounding box center [147, 81] width 35 height 17
click at [888, 114] on div "全選" at bounding box center [888, 117] width 29 height 14
click at [963, 118] on button "搜尋" at bounding box center [979, 118] width 45 height 17
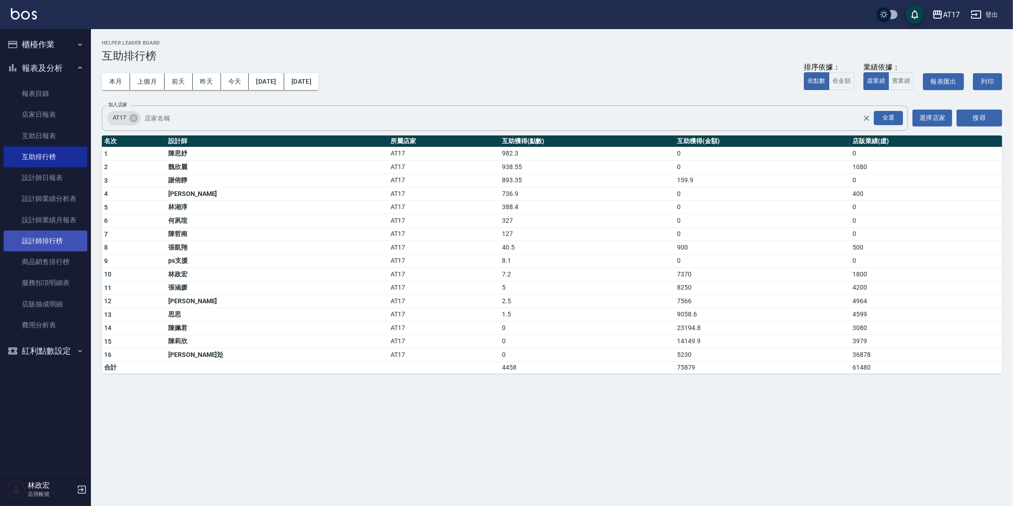
click at [55, 240] on link "設計師排行榜" at bounding box center [46, 241] width 84 height 21
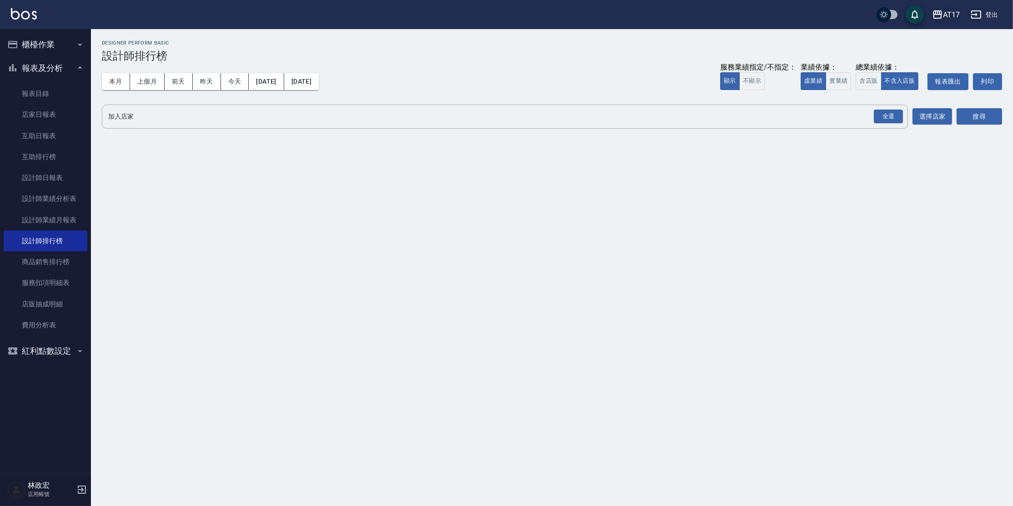
click at [940, 19] on icon "button" at bounding box center [937, 14] width 11 height 11
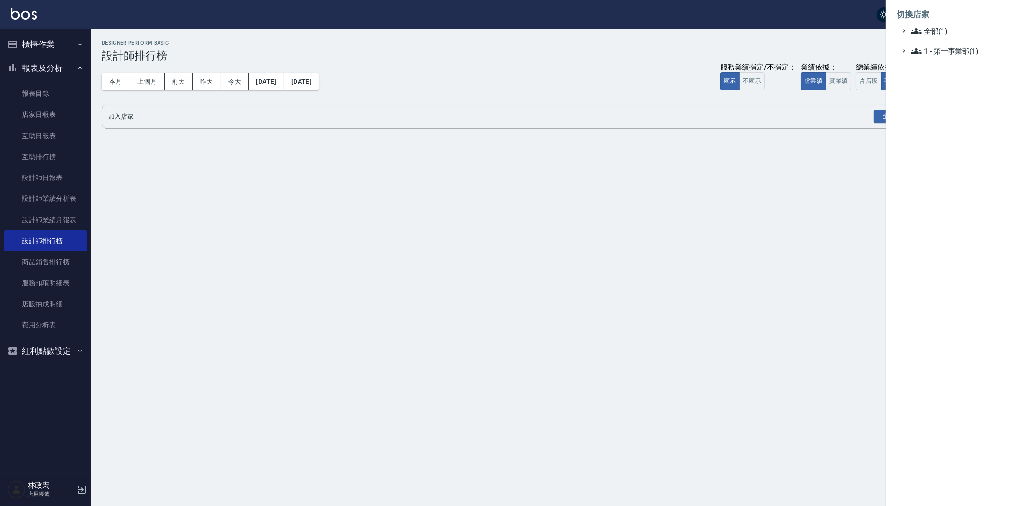
click at [77, 263] on div at bounding box center [506, 253] width 1013 height 506
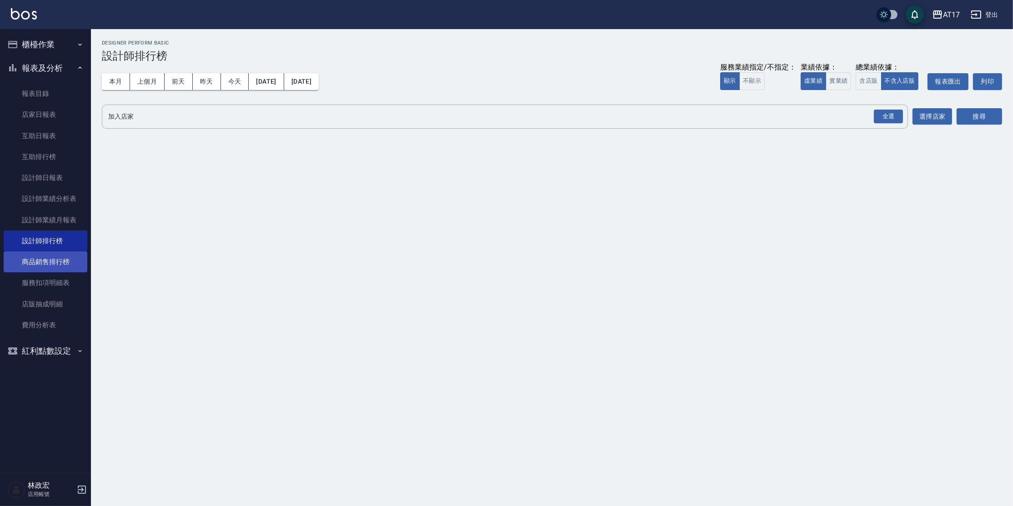
click at [69, 262] on link "商品銷售排行榜" at bounding box center [46, 261] width 84 height 21
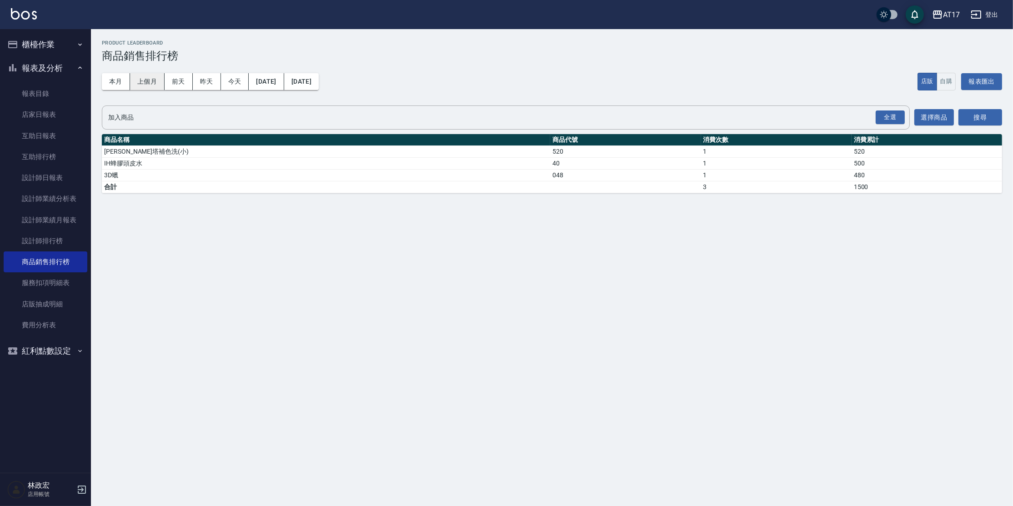
click at [139, 85] on button "上個月" at bounding box center [147, 81] width 35 height 17
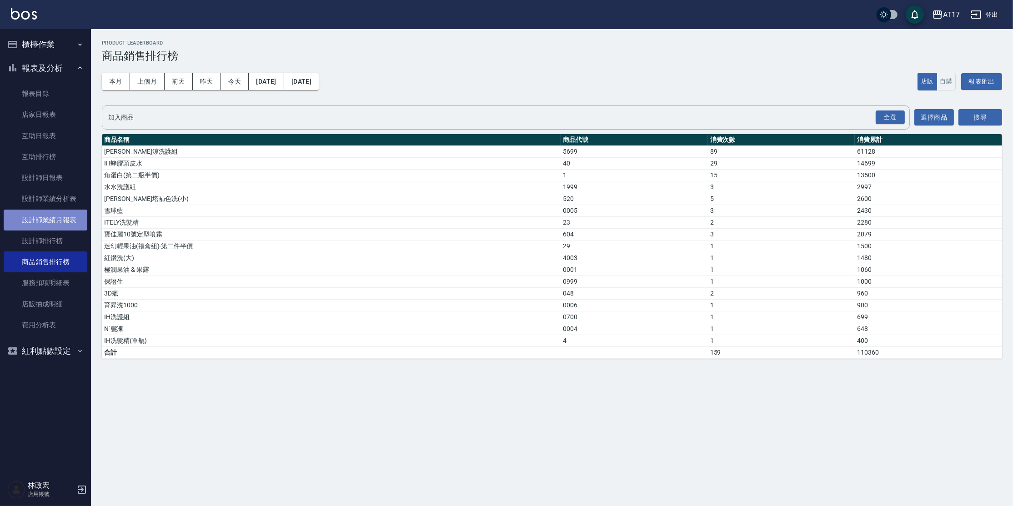
click at [73, 218] on link "設計師業績月報表" at bounding box center [46, 220] width 84 height 21
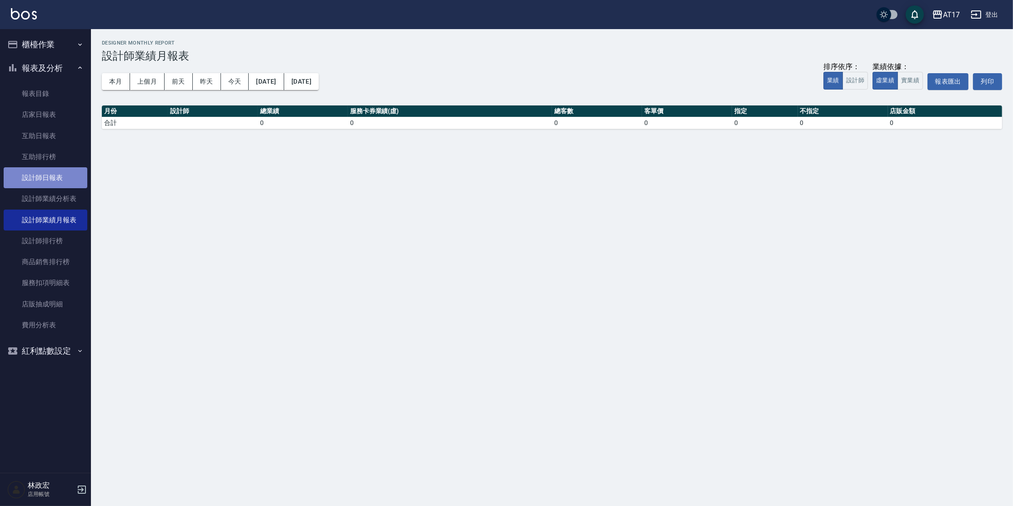
click at [46, 179] on link "設計師日報表" at bounding box center [46, 177] width 84 height 21
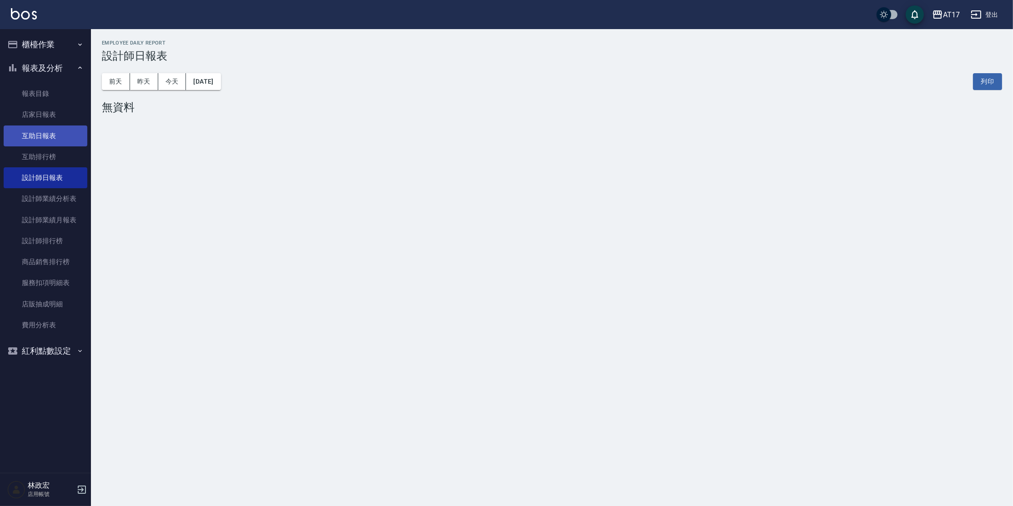
click at [45, 130] on link "互助日報表" at bounding box center [46, 135] width 84 height 21
click at [53, 179] on link "設計師日報表" at bounding box center [46, 177] width 84 height 21
click at [984, 15] on button "登出" at bounding box center [984, 14] width 35 height 17
